Goal: Information Seeking & Learning: Understand process/instructions

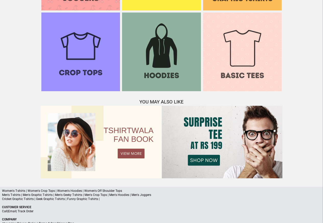
scroll to position [493, 0]
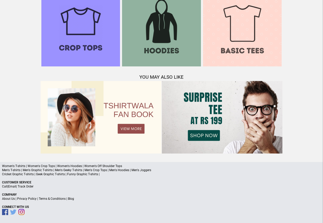
click at [49, 198] on link "Terms & Conditions" at bounding box center [52, 199] width 27 height 4
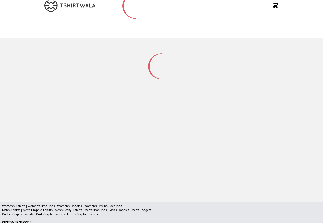
scroll to position [67, 0]
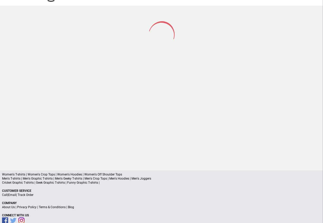
scroll to position [24, 0]
